Goal: Task Accomplishment & Management: Complete application form

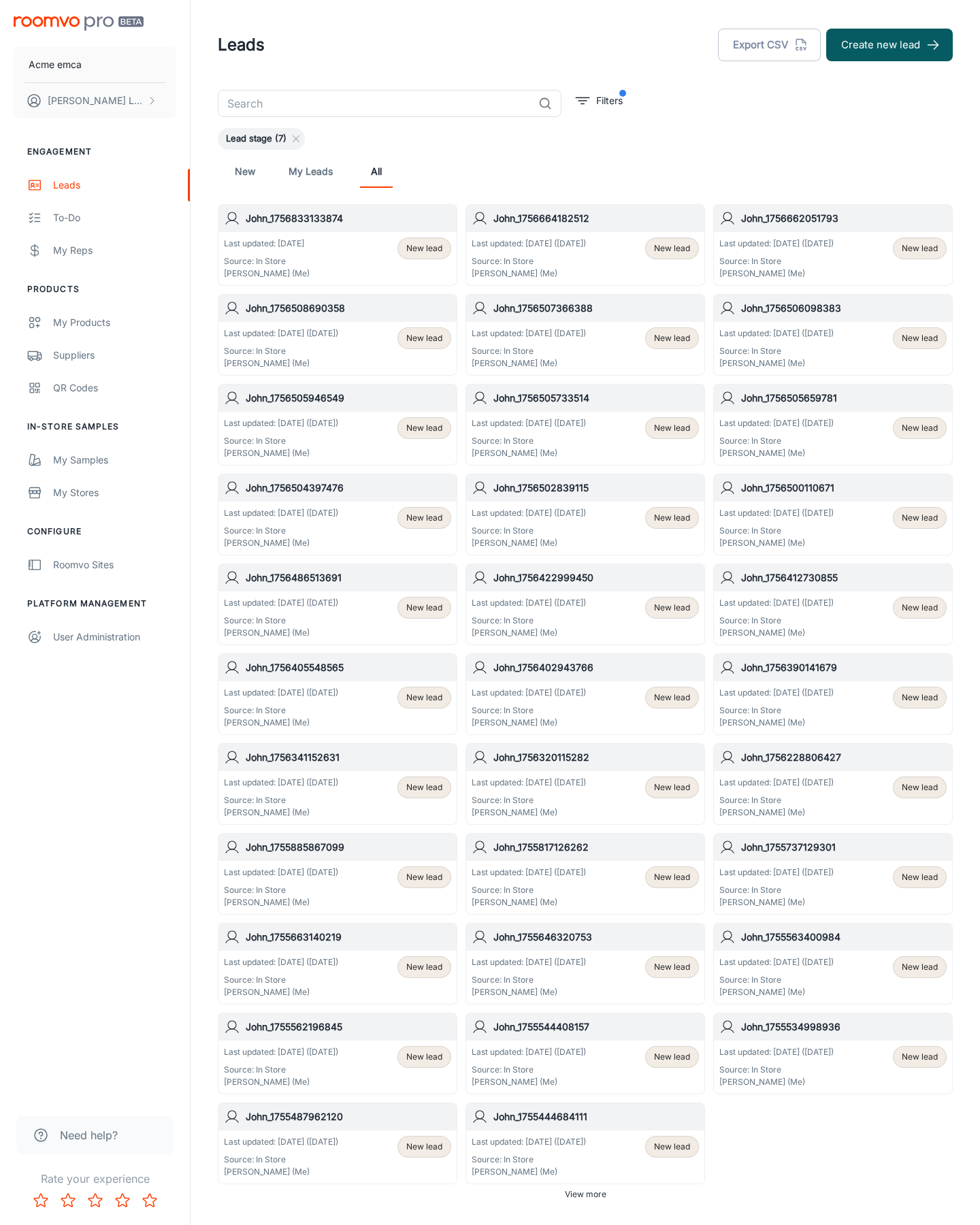
click at [890, 45] on button "Create new lead" at bounding box center [889, 45] width 127 height 33
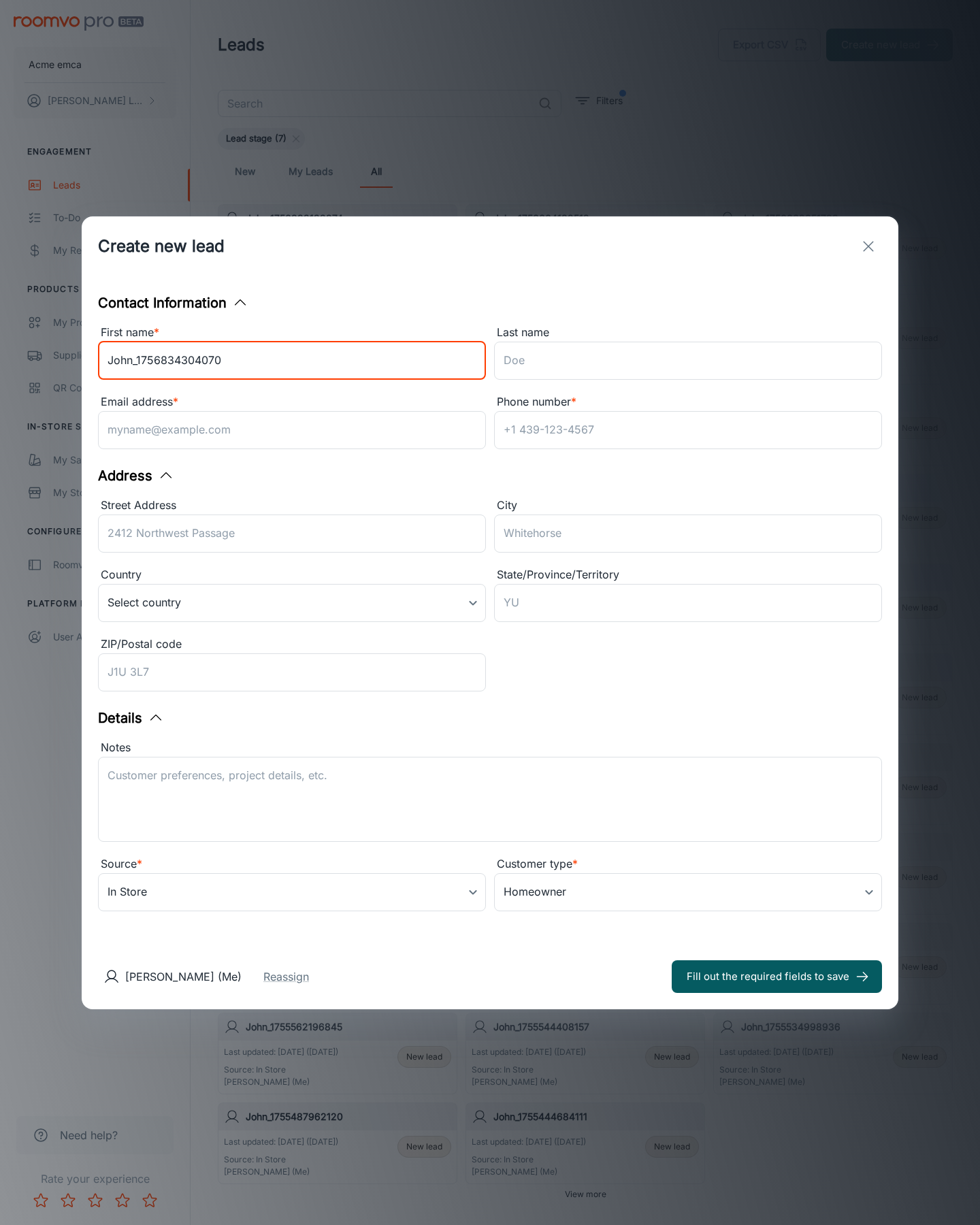
type input "John_1756834304070"
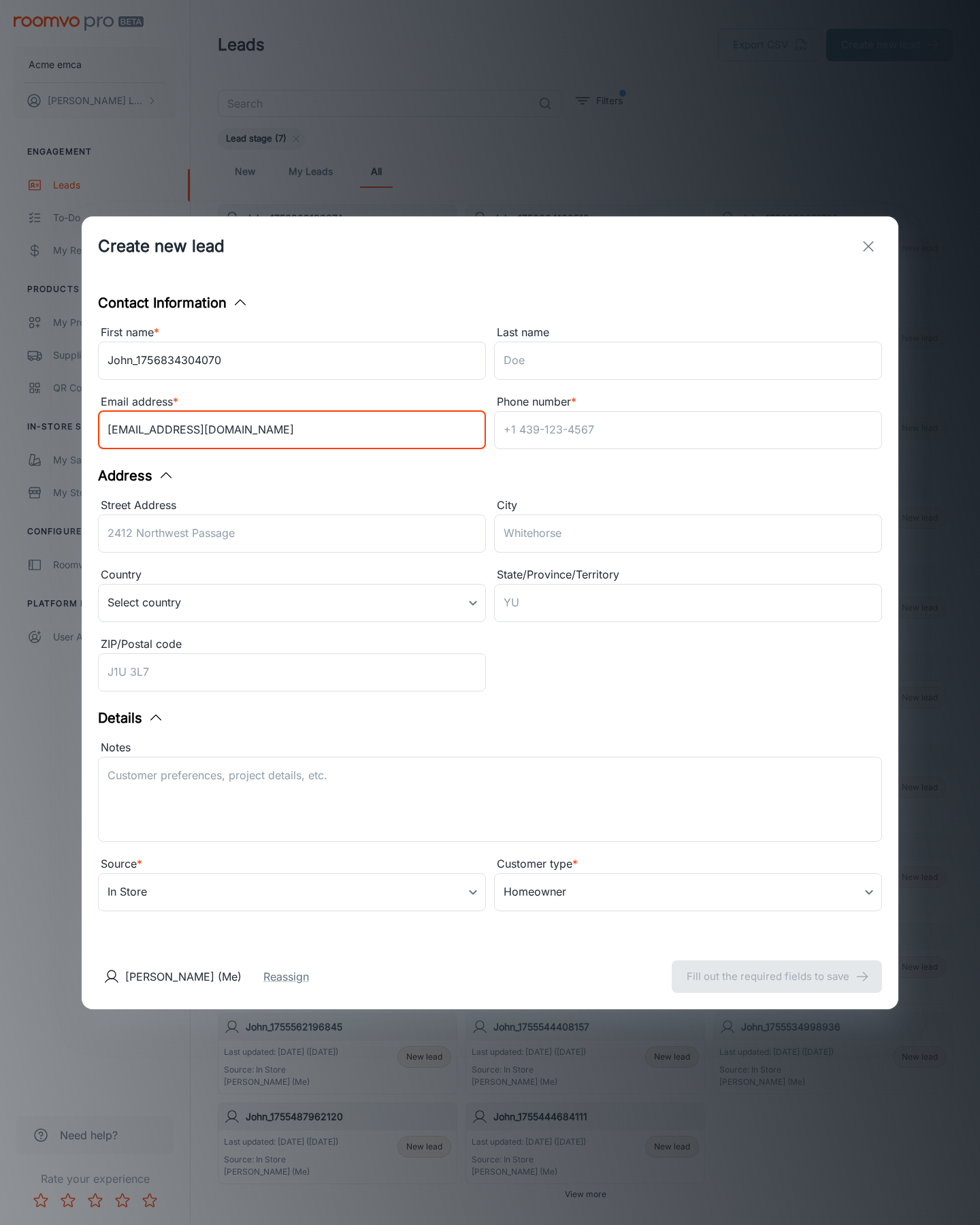
type input "[EMAIL_ADDRESS][DOMAIN_NAME]"
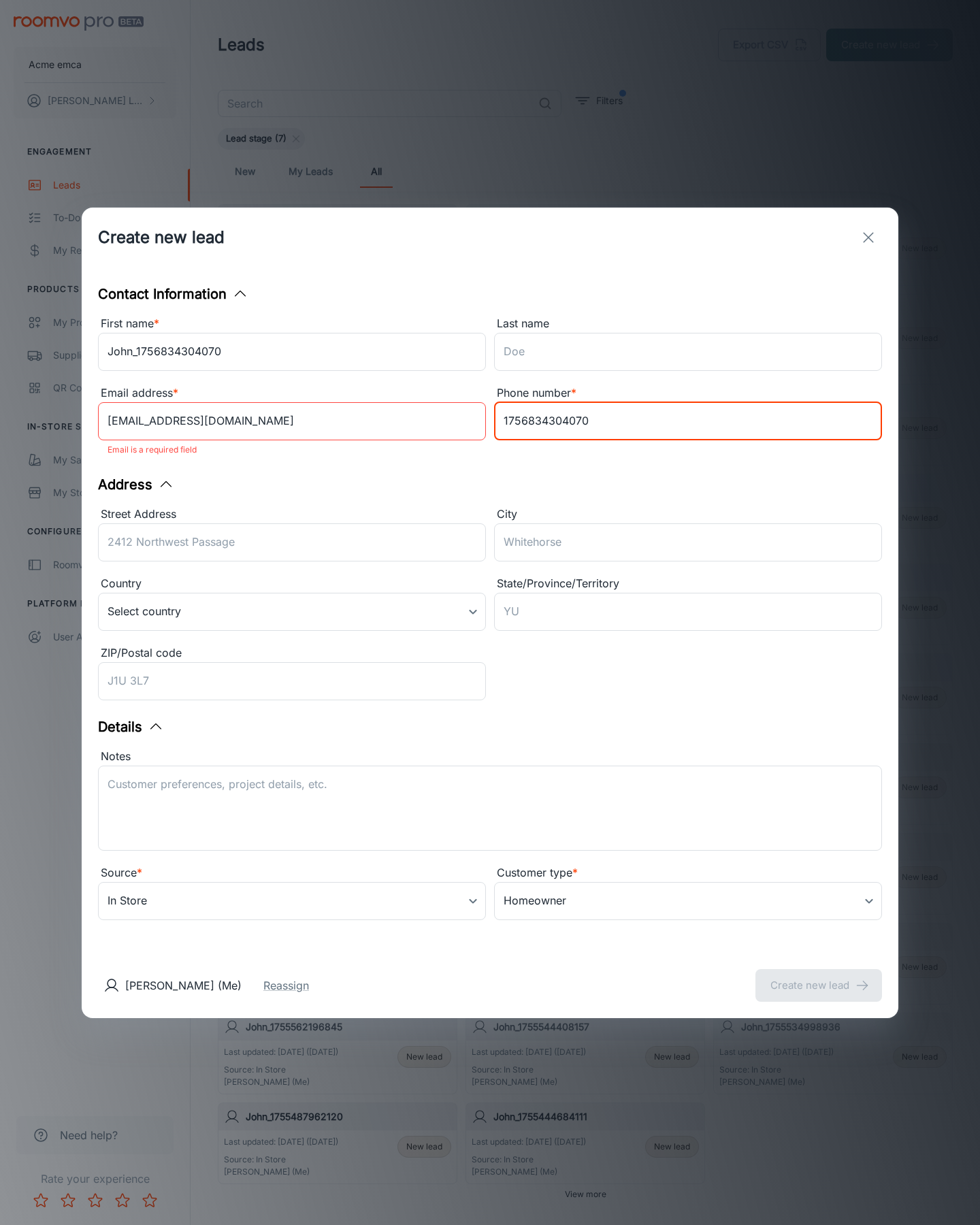
type input "1756834304070"
click at [819, 976] on button "Create new lead" at bounding box center [818, 985] width 127 height 33
